Goal: Check status: Check status

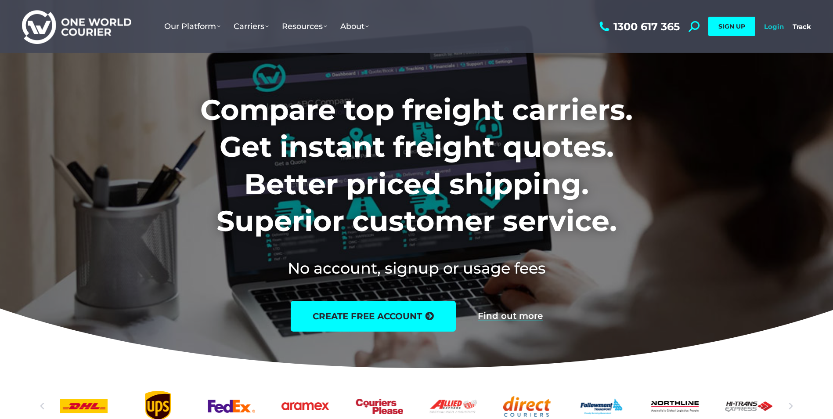
click at [771, 29] on link "Login" at bounding box center [774, 26] width 20 height 8
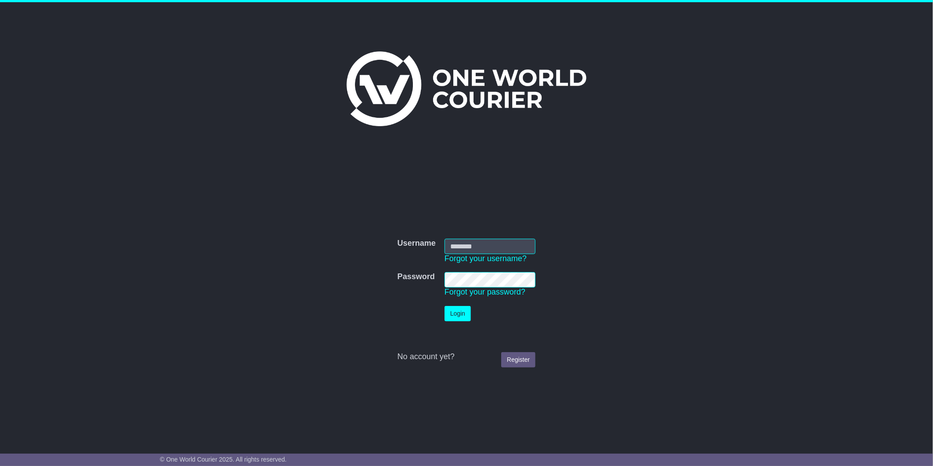
type input "**********"
click at [457, 315] on button "Login" at bounding box center [458, 313] width 26 height 15
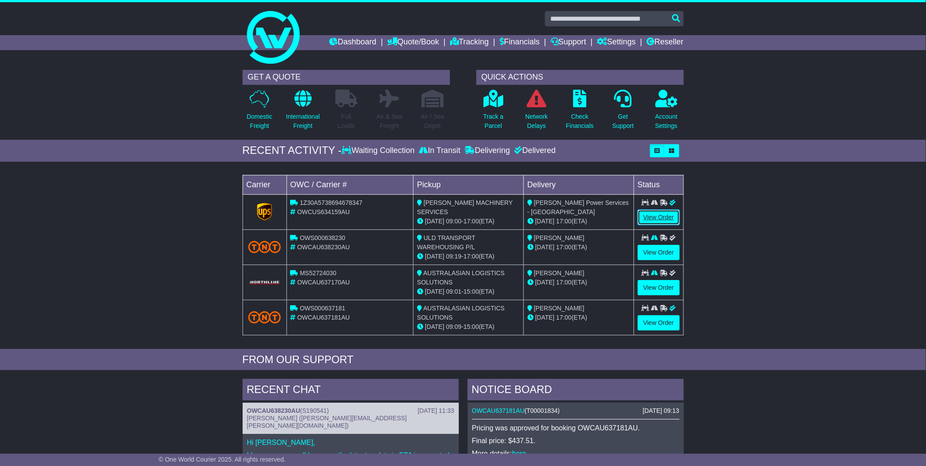
click at [648, 211] on link "View Order" at bounding box center [658, 217] width 42 height 15
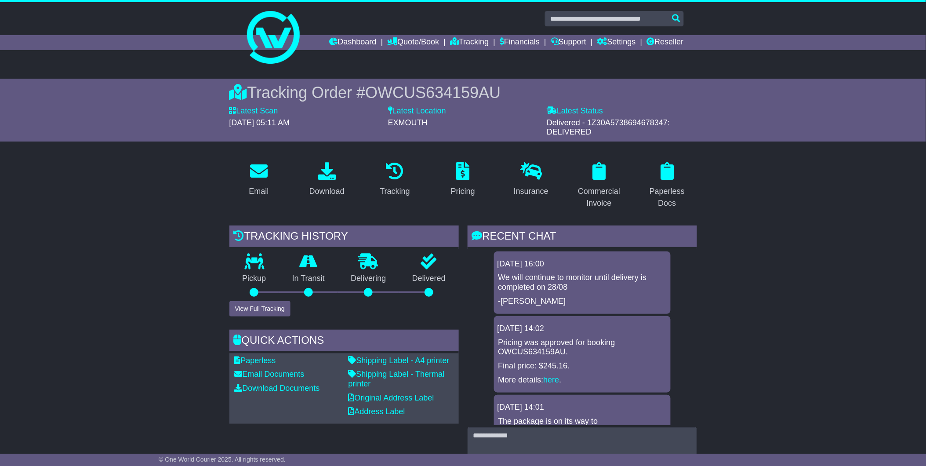
click at [612, 123] on span "Delivered - 1Z30A5738694678347: DELIVERED" at bounding box center [608, 127] width 123 height 18
copy span "1Z30A5738694678347"
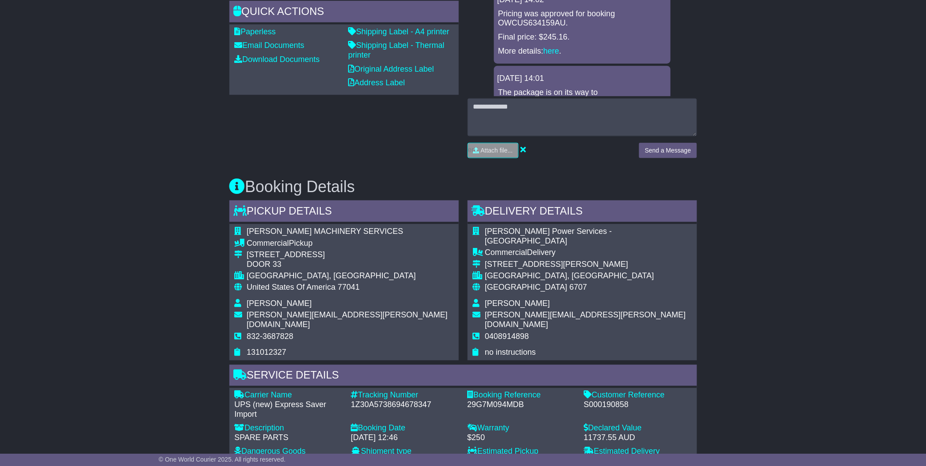
scroll to position [537, 0]
